Goal: Browse casually

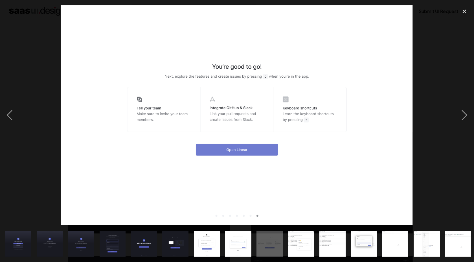
scroll to position [563, 0]
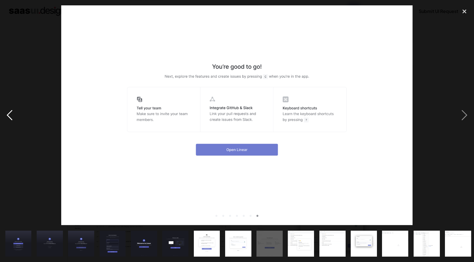
click at [10, 116] on div "previous image" at bounding box center [9, 115] width 19 height 220
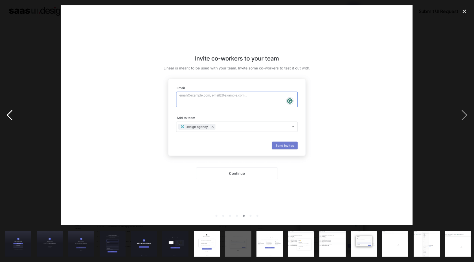
click at [10, 116] on div "previous image" at bounding box center [9, 115] width 19 height 220
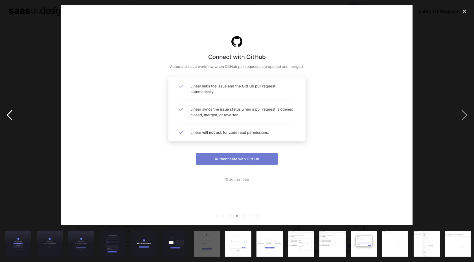
click at [10, 116] on div "previous image" at bounding box center [9, 115] width 19 height 220
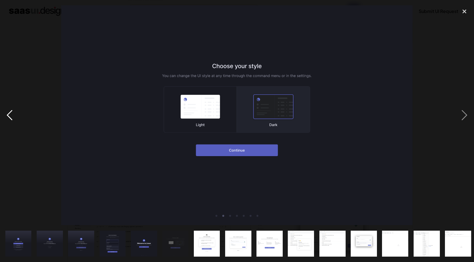
click at [10, 116] on div "previous image" at bounding box center [9, 115] width 19 height 220
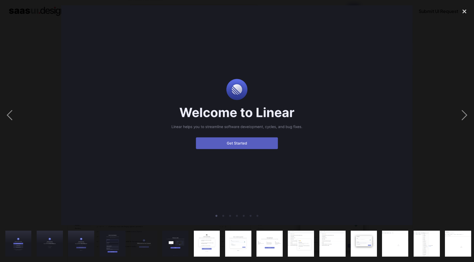
click at [21, 241] on img "show item 1 of 23" at bounding box center [18, 244] width 42 height 26
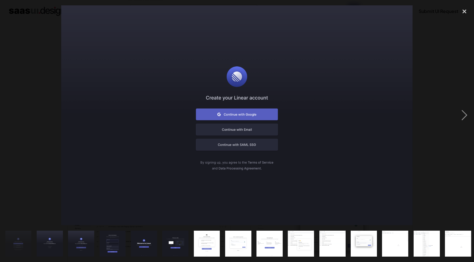
click at [52, 240] on img "show item 2 of 23" at bounding box center [50, 244] width 42 height 26
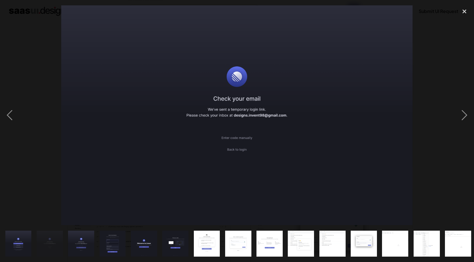
click at [81, 243] on img "show item 3 of 23" at bounding box center [81, 244] width 42 height 26
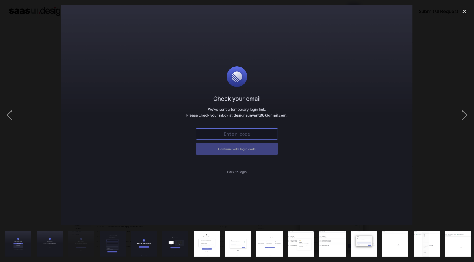
click at [107, 240] on img "show item 4 of 23" at bounding box center [113, 244] width 42 height 26
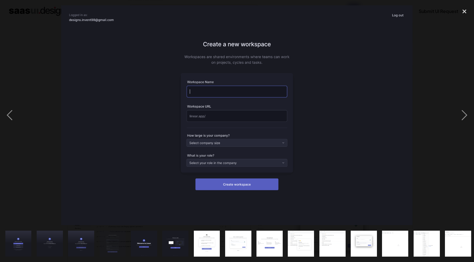
click at [152, 240] on img "show item 5 of 23" at bounding box center [144, 244] width 42 height 26
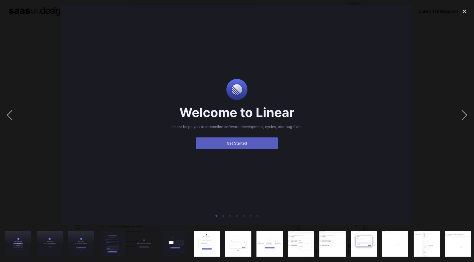
click at [179, 245] on img "show item 6 of 23" at bounding box center [175, 244] width 42 height 26
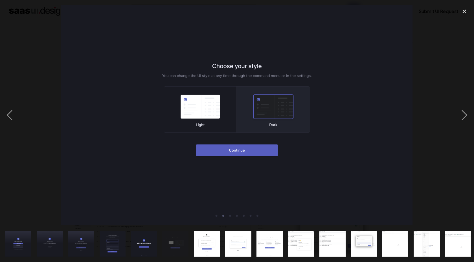
click at [201, 244] on img "show item 7 of 23" at bounding box center [207, 244] width 42 height 26
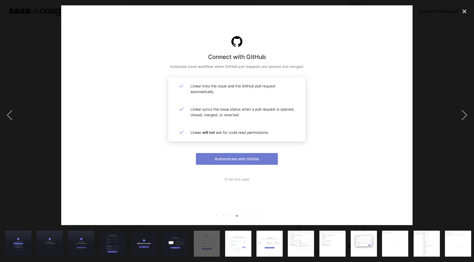
click at [246, 247] on img "show item 8 of 23" at bounding box center [238, 244] width 42 height 26
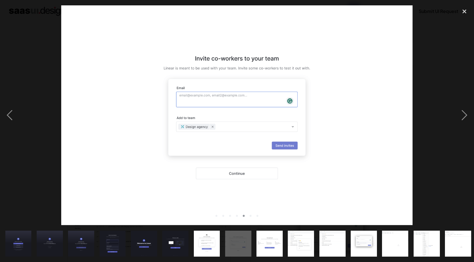
click at [269, 244] on img "show item 9 of 23" at bounding box center [270, 244] width 42 height 26
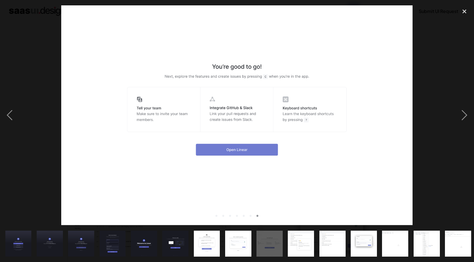
click at [299, 248] on img "show item 10 of 23" at bounding box center [301, 244] width 42 height 26
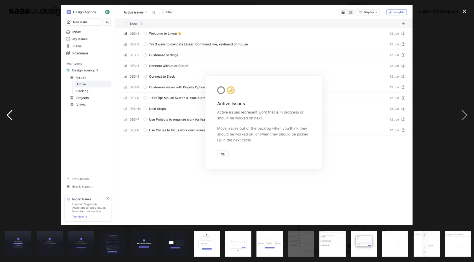
click at [12, 116] on div "previous image" at bounding box center [9, 115] width 19 height 220
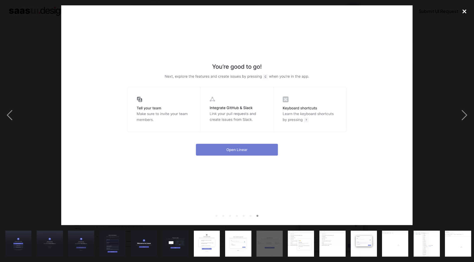
click at [468, 16] on div "close lightbox" at bounding box center [464, 11] width 19 height 12
